Goal: Complete application form

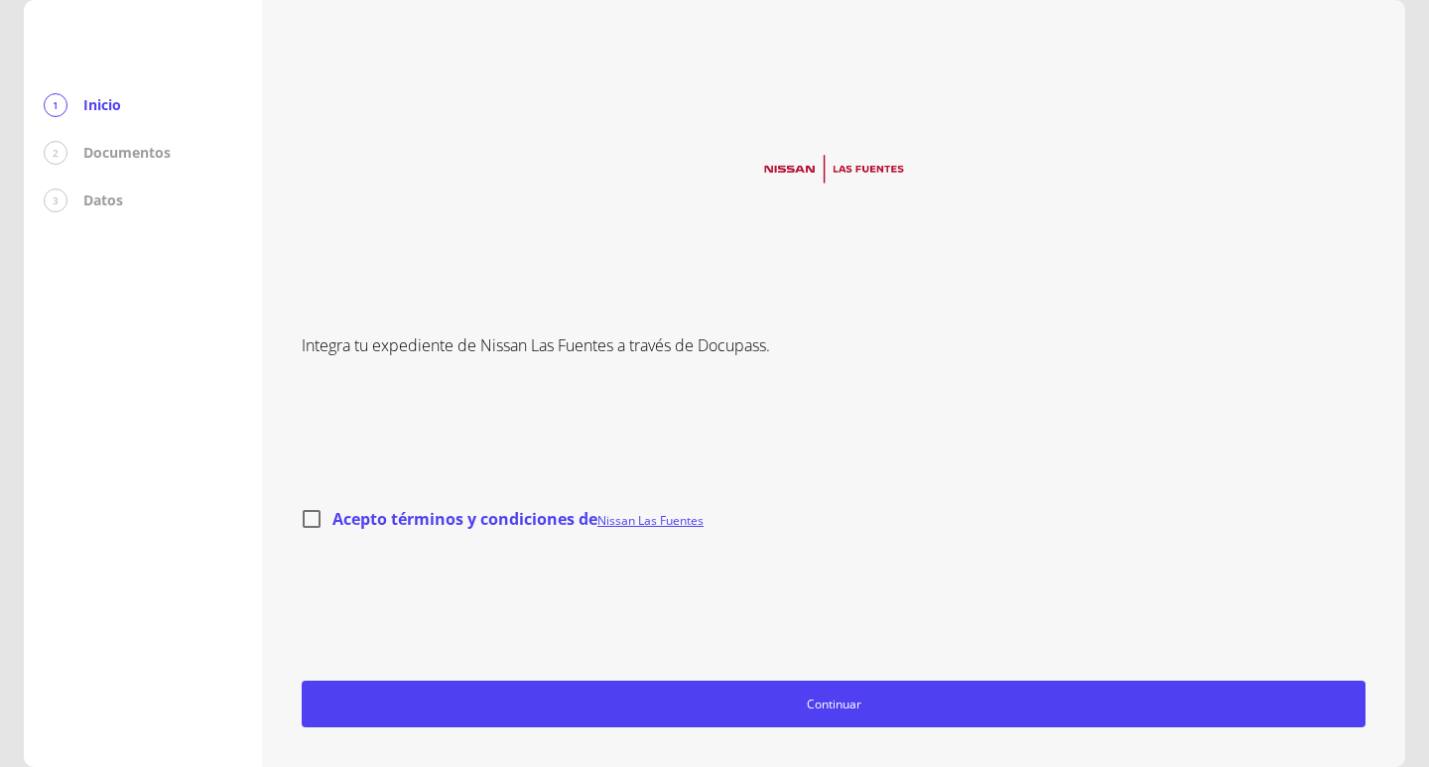
click at [311, 507] on input "Acepto términos y condiciones de Nissan Las Fuentes" at bounding box center [312, 519] width 42 height 42
checkbox input "true"
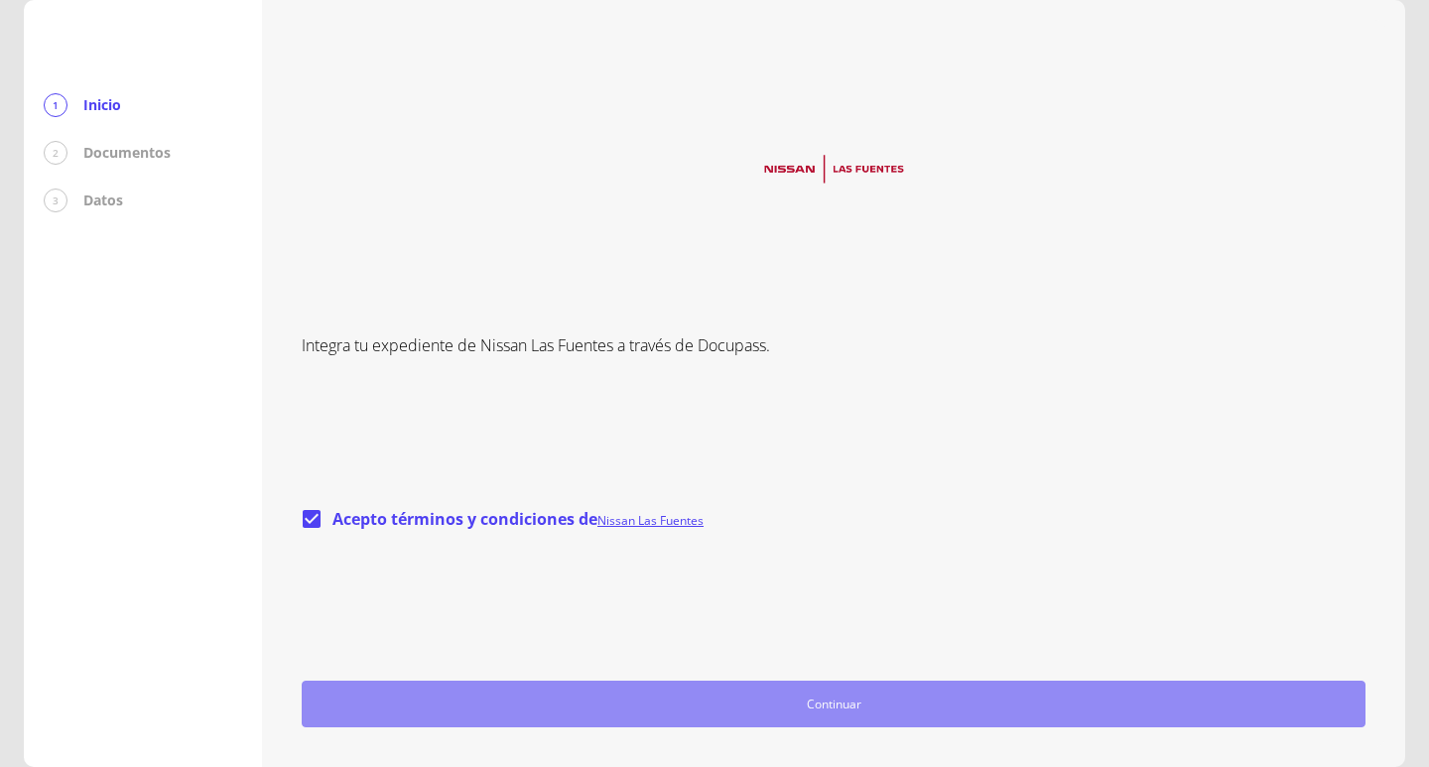
click at [967, 714] on button "Continuar" at bounding box center [834, 704] width 1064 height 47
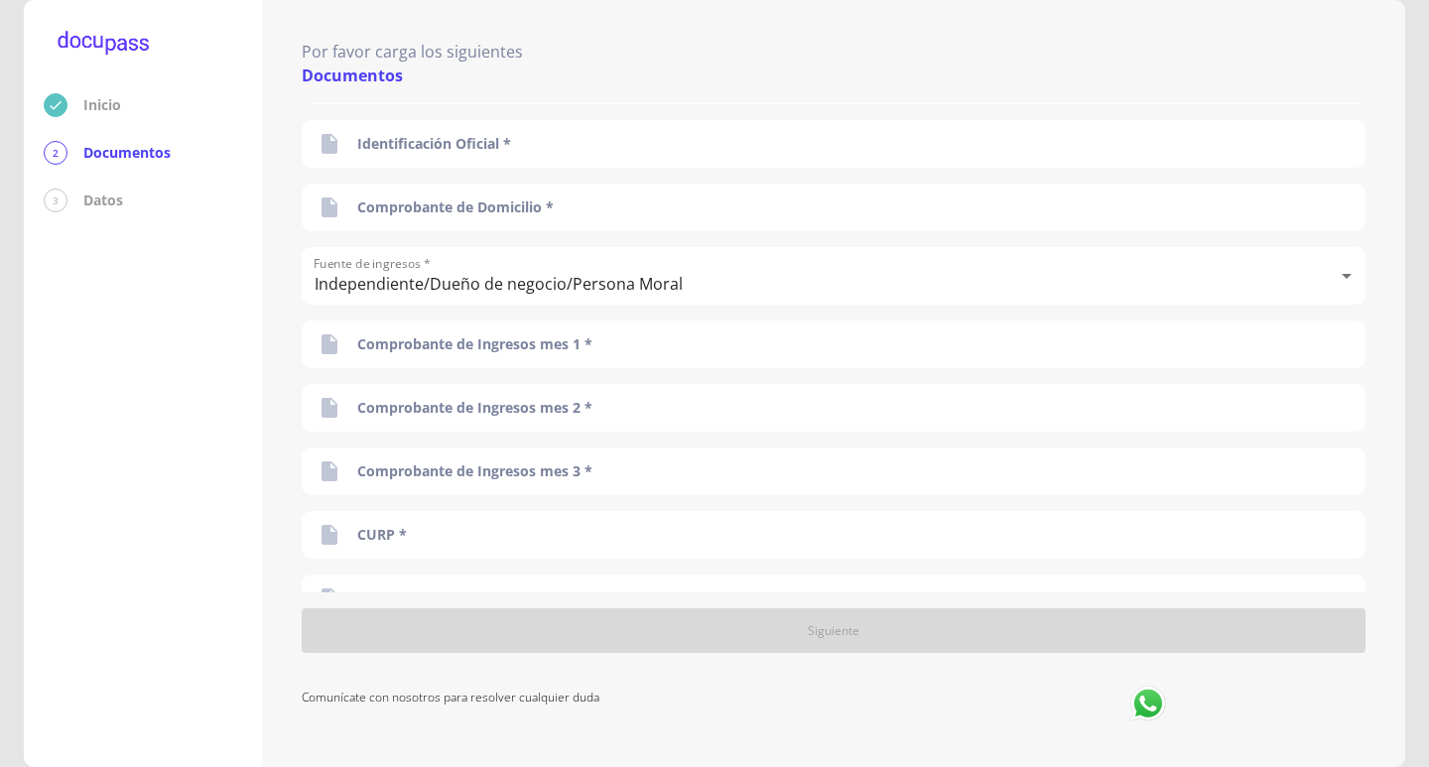
scroll to position [86, 0]
